Goal: Information Seeking & Learning: Learn about a topic

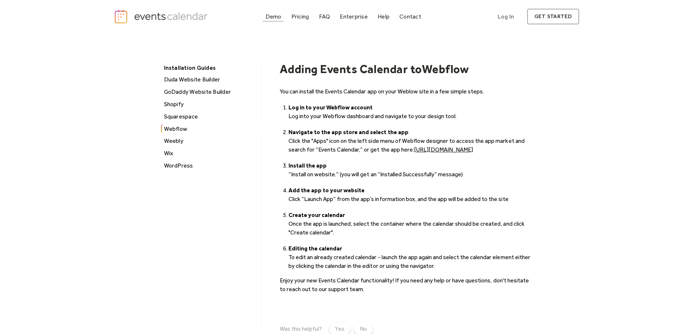
click at [269, 19] on div "Demo" at bounding box center [274, 17] width 16 height 4
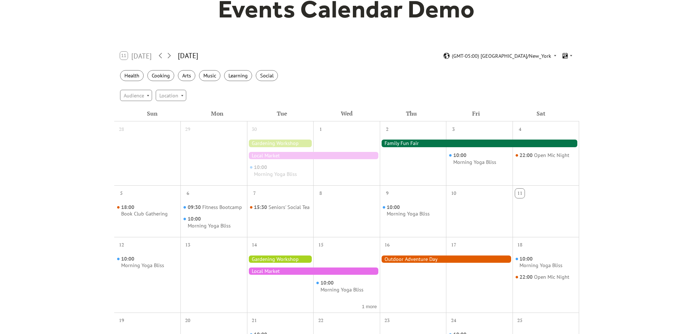
scroll to position [109, 0]
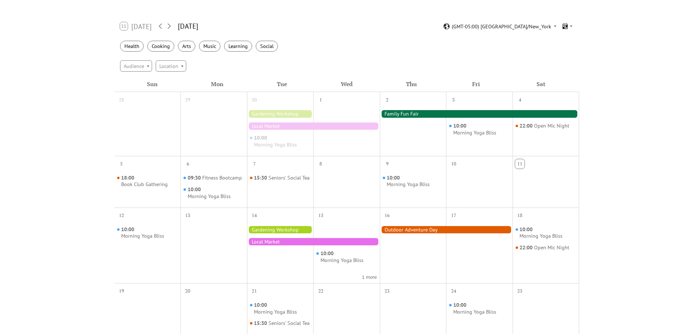
click at [266, 232] on div at bounding box center [280, 229] width 67 height 7
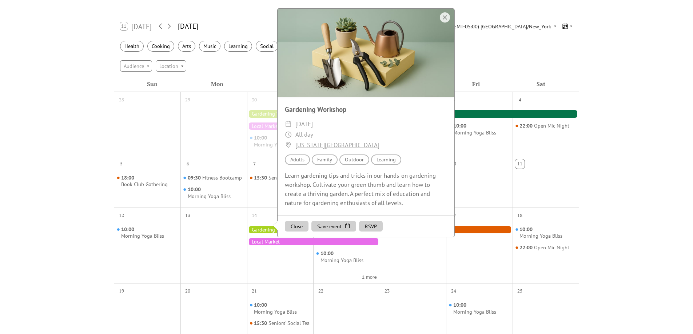
click at [266, 232] on div at bounding box center [280, 229] width 67 height 7
click at [270, 240] on div at bounding box center [313, 241] width 133 height 7
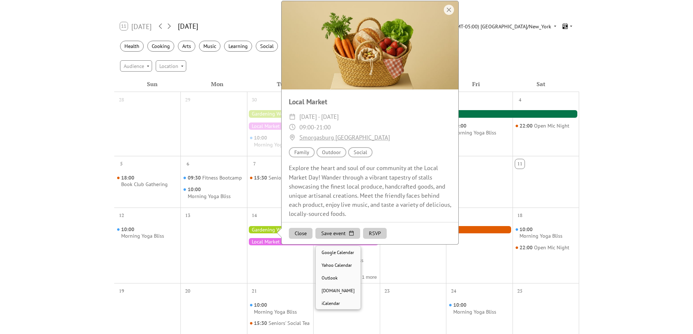
click at [321, 238] on button "Save event" at bounding box center [337, 233] width 45 height 11
click at [325, 258] on link "Google Calendar" at bounding box center [338, 252] width 45 height 13
click at [446, 15] on div at bounding box center [449, 10] width 10 height 10
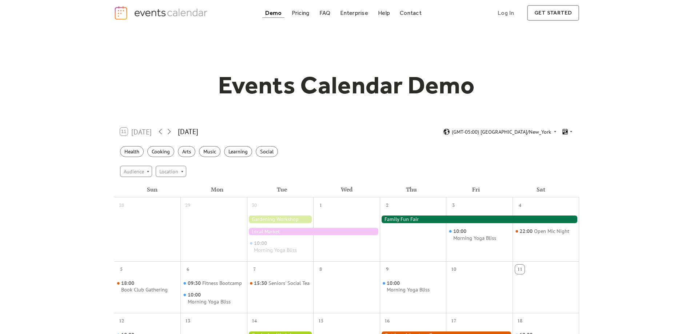
scroll to position [0, 0]
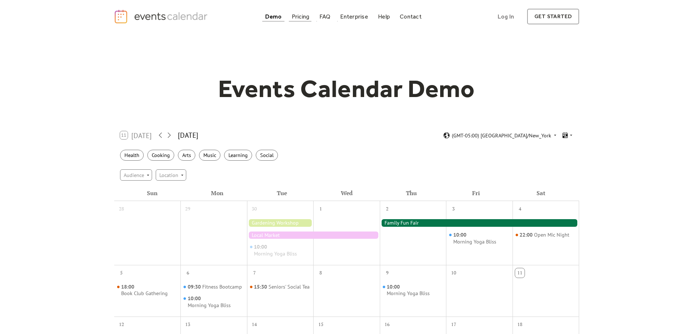
click at [306, 15] on div "Pricing" at bounding box center [301, 17] width 18 height 4
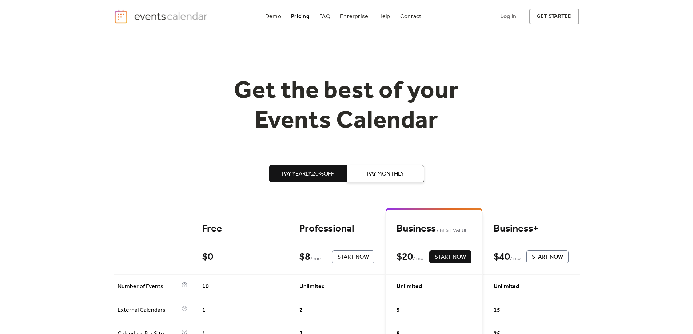
click at [372, 178] on span "Pay Monthly" at bounding box center [385, 174] width 37 height 9
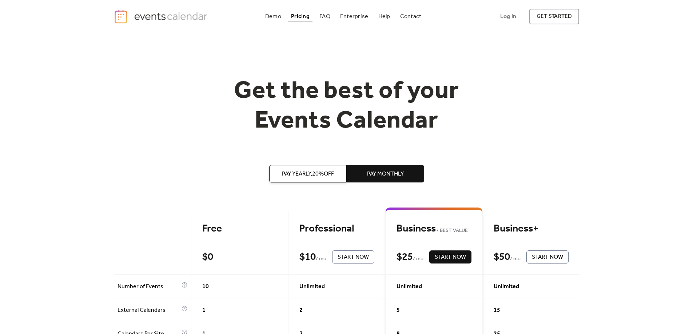
click at [303, 178] on span "Pay Yearly, 20% off" at bounding box center [308, 174] width 52 height 9
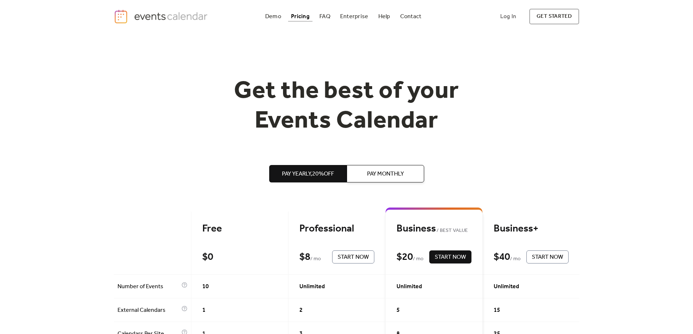
click at [378, 184] on div "Pay Yearly, 20% off Pay Monthly" at bounding box center [346, 174] width 155 height 76
click at [379, 178] on span "Pay Monthly" at bounding box center [385, 174] width 37 height 9
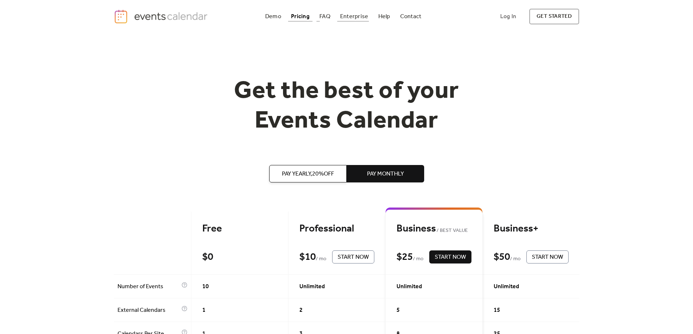
click at [351, 15] on div "Enterprise" at bounding box center [354, 17] width 28 height 4
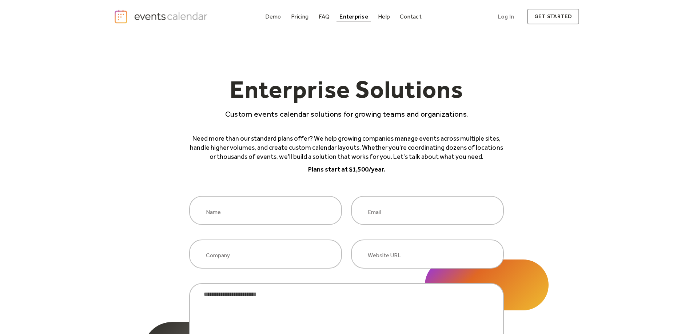
click at [272, 19] on div "Demo" at bounding box center [273, 17] width 16 height 4
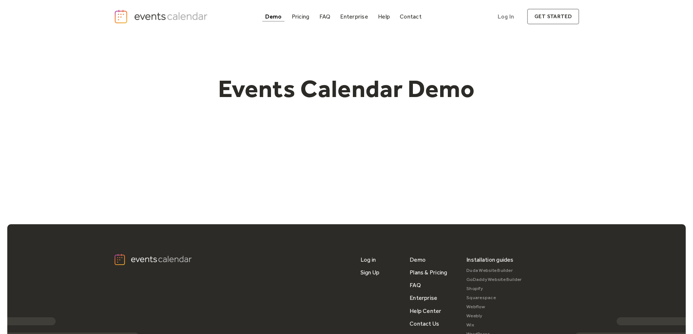
click at [147, 20] on img "home" at bounding box center [162, 16] width 96 height 15
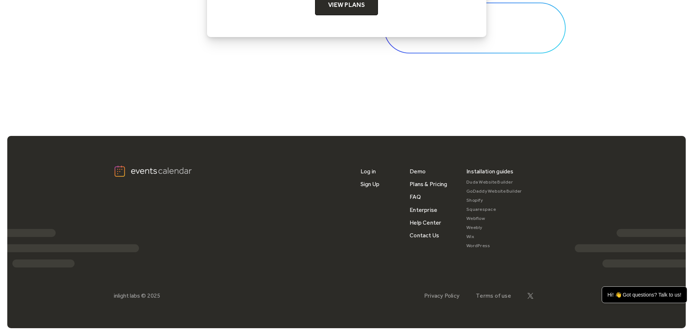
scroll to position [2462, 0]
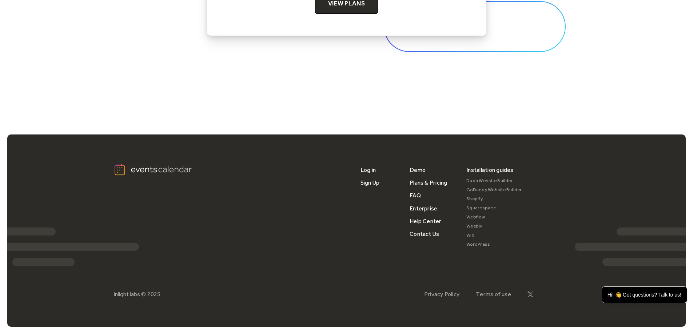
click at [133, 294] on div "inlight labs ©" at bounding box center [130, 294] width 32 height 7
